Goal: Find specific page/section: Find specific page/section

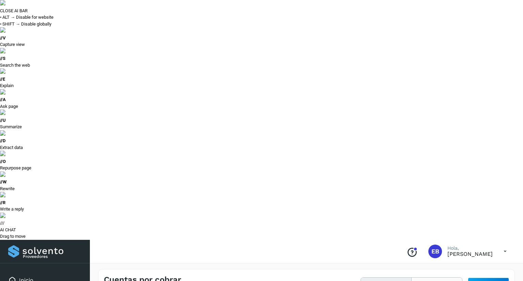
click at [440, 278] on button "Todas" at bounding box center [437, 284] width 50 height 13
click at [394, 278] on button "Para adelantar" at bounding box center [386, 284] width 51 height 13
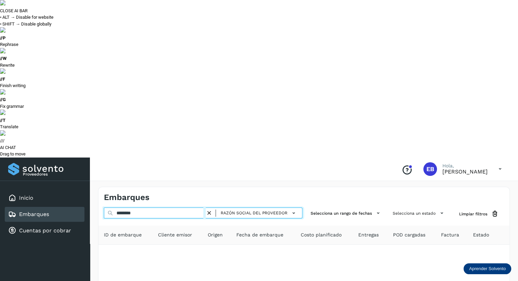
type input "********"
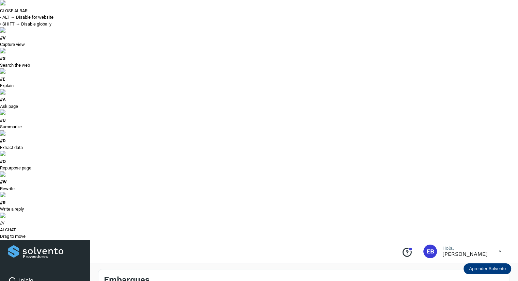
click at [42, 273] on div "Inicio" at bounding box center [45, 280] width 80 height 15
